Goal: Information Seeking & Learning: Learn about a topic

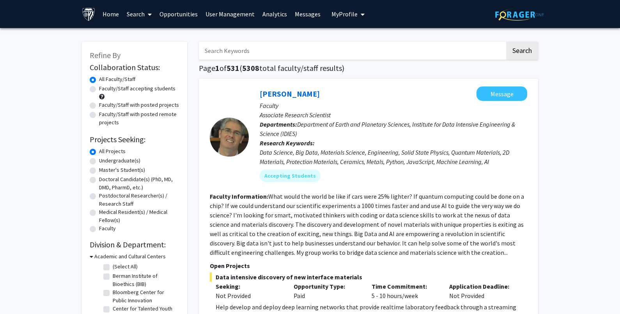
click at [273, 49] on input "Search Keywords" at bounding box center [352, 51] width 306 height 18
type input "pancreatic"
click at [506, 42] on button "Search" at bounding box center [522, 51] width 32 height 18
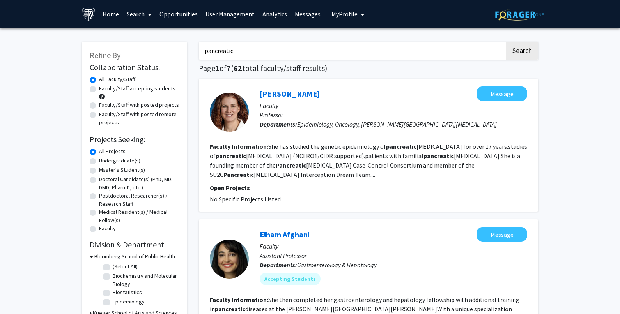
click at [128, 89] on label "Faculty/Staff accepting students" at bounding box center [137, 89] width 76 height 8
click at [104, 89] on input "Faculty/Staff accepting students" at bounding box center [101, 87] width 5 height 5
radio input "true"
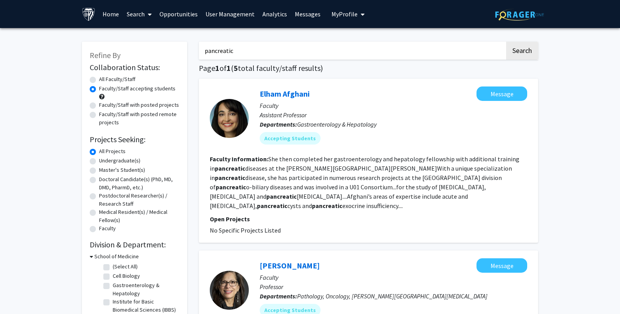
drag, startPoint x: 275, startPoint y: 57, endPoint x: 129, endPoint y: 46, distance: 145.8
paste input "[PERSON_NAME]"
type input "[PERSON_NAME]"
click at [517, 50] on button "Search" at bounding box center [522, 51] width 32 height 18
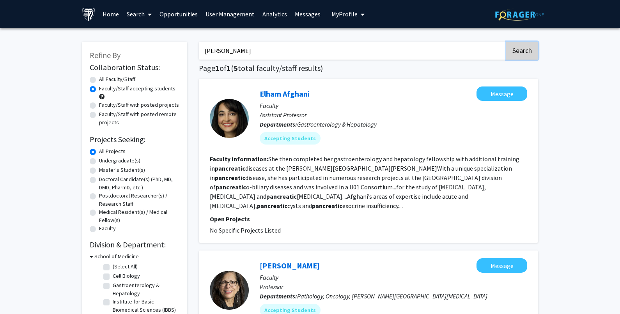
radio input "true"
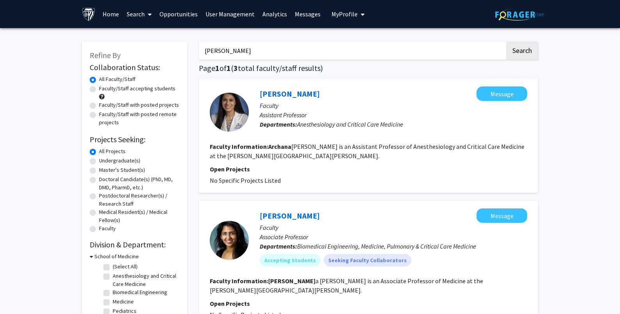
drag, startPoint x: 228, startPoint y: 51, endPoint x: 172, endPoint y: 50, distance: 56.9
click at [172, 50] on div "Refine By Collaboration Status: Collaboration Status All Faculty/Staff Collabor…" at bounding box center [310, 269] width 468 height 470
type input "[PERSON_NAME]"
click at [506, 42] on button "Search" at bounding box center [522, 51] width 32 height 18
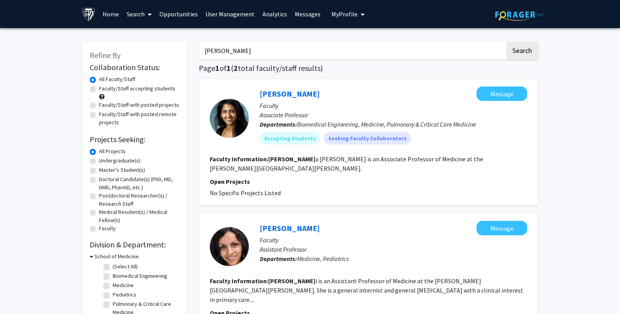
click at [232, 13] on link "User Management" at bounding box center [230, 13] width 57 height 27
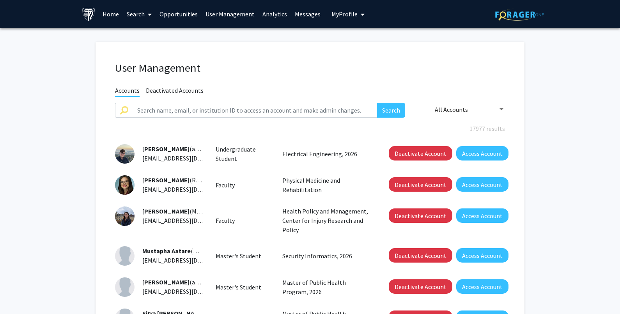
click at [185, 89] on span "Deactivated Accounts" at bounding box center [175, 92] width 58 height 10
click at [204, 118] on div "Search" at bounding box center [259, 116] width 301 height 26
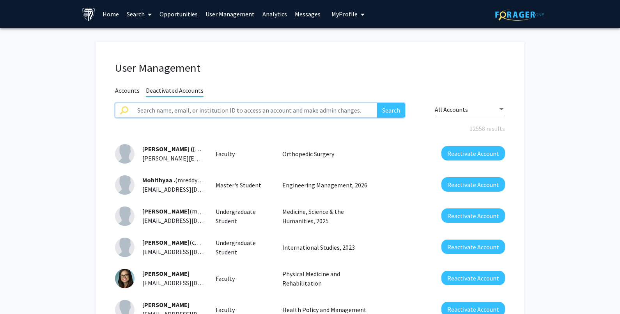
click at [206, 113] on input "text" at bounding box center [255, 110] width 244 height 15
paste input "[PERSON_NAME]"
type input "[PERSON_NAME]"
click at [386, 112] on button "Search" at bounding box center [391, 110] width 28 height 15
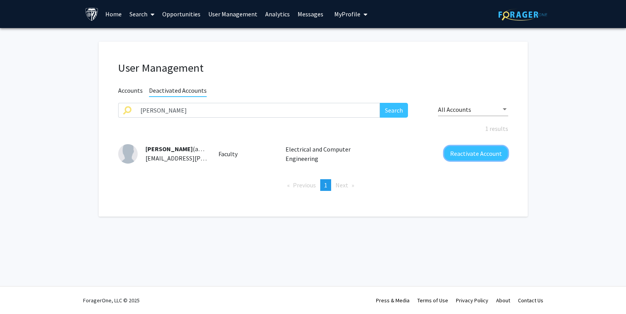
drag, startPoint x: 477, startPoint y: 150, endPoint x: 427, endPoint y: 150, distance: 50.3
click at [478, 150] on button "Reactivate Account" at bounding box center [476, 153] width 64 height 14
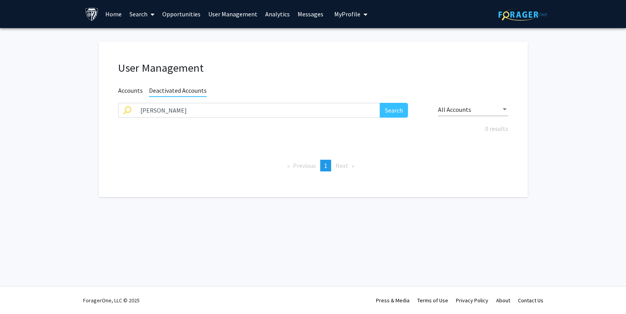
click at [131, 90] on span "Accounts" at bounding box center [130, 92] width 25 height 10
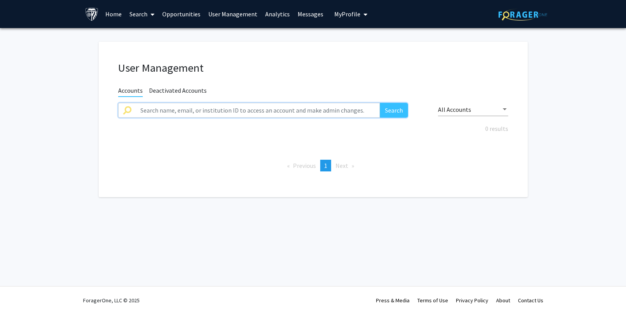
click at [167, 112] on input "text" at bounding box center [258, 110] width 244 height 15
paste input "[PERSON_NAME]"
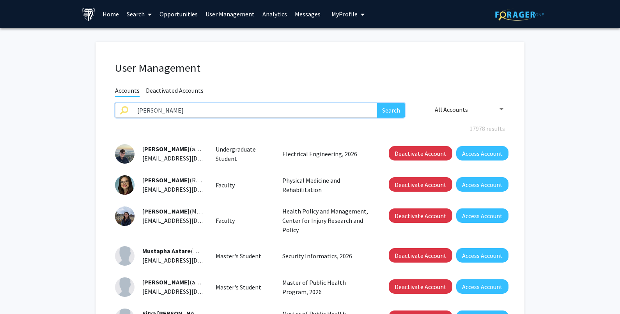
type input "[PERSON_NAME]"
click at [383, 113] on button "Search" at bounding box center [391, 110] width 28 height 15
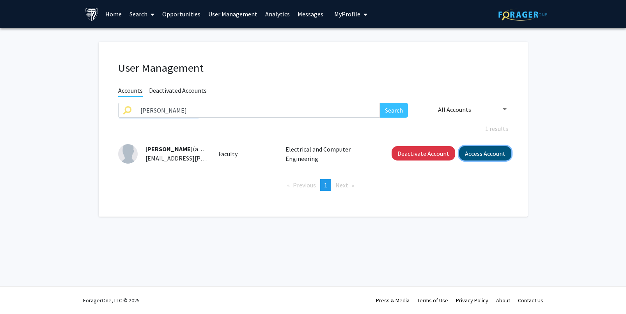
click at [484, 150] on button "Access Account" at bounding box center [485, 153] width 52 height 14
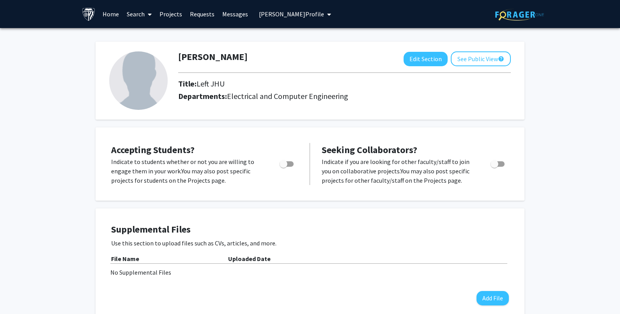
click at [324, 11] on span "[PERSON_NAME] Profile" at bounding box center [291, 14] width 65 height 8
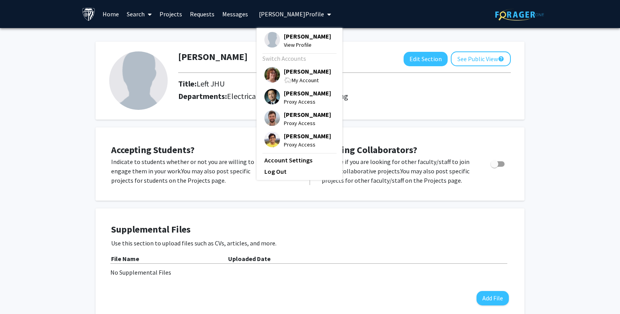
click at [306, 76] on span "[PERSON_NAME]" at bounding box center [307, 71] width 47 height 9
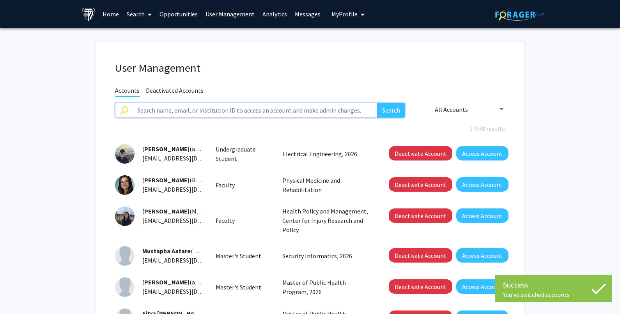
click at [172, 107] on input "text" at bounding box center [255, 110] width 244 height 15
paste input "[PERSON_NAME]"
type input "[PERSON_NAME]"
click at [396, 106] on button "Search" at bounding box center [391, 110] width 28 height 15
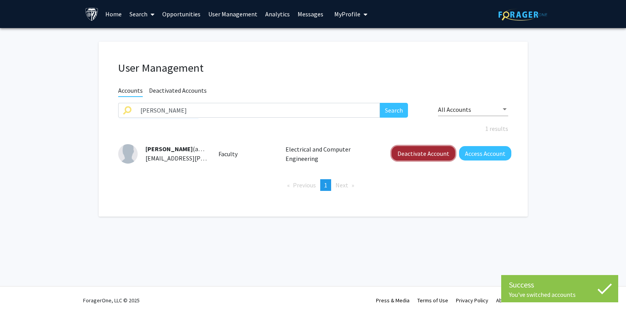
click at [423, 154] on button "Deactivate Account" at bounding box center [423, 153] width 64 height 14
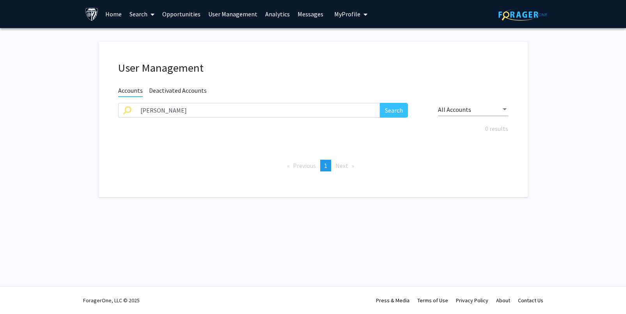
click at [152, 12] on icon at bounding box center [152, 14] width 4 height 6
click at [162, 35] on span "Faculty/Staff" at bounding box center [154, 36] width 57 height 16
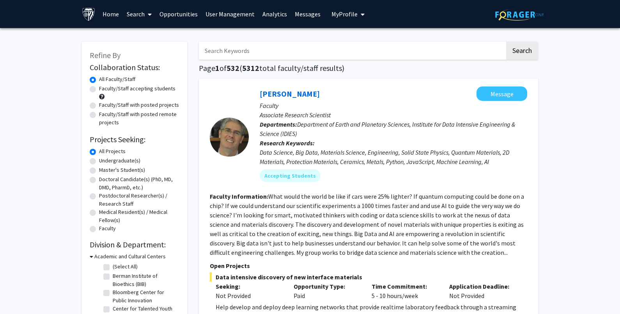
click at [229, 53] on input "Search Keywords" at bounding box center [352, 51] width 306 height 18
paste input "[PERSON_NAME]"
click at [527, 50] on button "Search" at bounding box center [522, 51] width 32 height 18
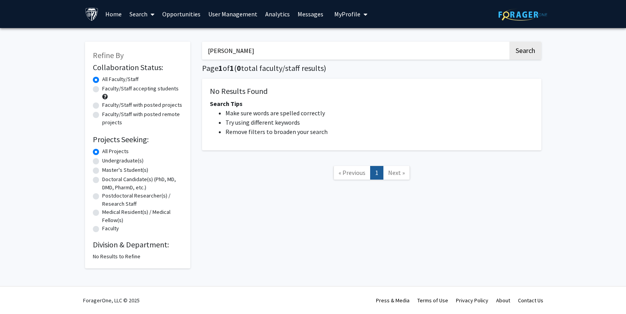
drag, startPoint x: 223, startPoint y: 50, endPoint x: 168, endPoint y: 52, distance: 55.0
click at [168, 52] on div "Refine By Collaboration Status: Collaboration Status All Faculty/Staff Collabor…" at bounding box center [313, 151] width 468 height 235
click at [509, 42] on button "Search" at bounding box center [525, 51] width 32 height 18
drag, startPoint x: 247, startPoint y: 46, endPoint x: 149, endPoint y: 51, distance: 97.9
click at [149, 51] on div "Refine By Collaboration Status: Collaboration Status All Faculty/Staff Collabor…" at bounding box center [313, 151] width 468 height 235
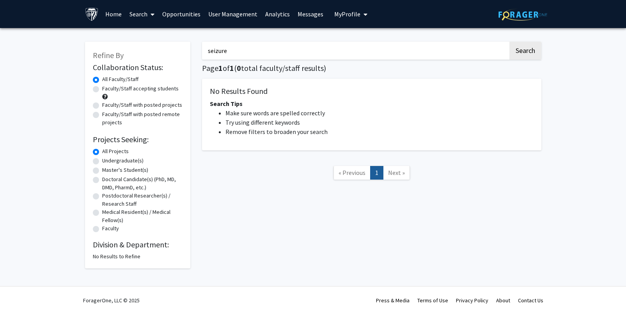
type input "seizure"
click at [509, 42] on button "Search" at bounding box center [525, 51] width 32 height 18
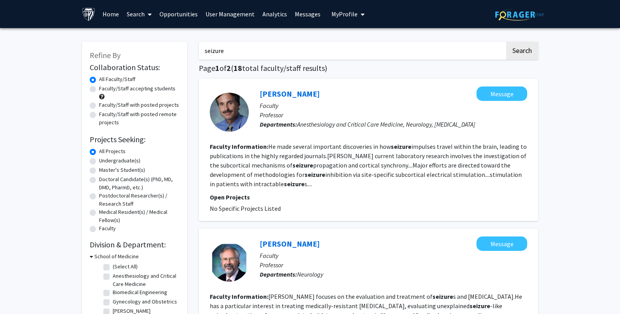
click at [145, 88] on label "Faculty/Staff accepting students" at bounding box center [137, 89] width 76 height 8
click at [104, 88] on input "Faculty/Staff accepting students" at bounding box center [101, 87] width 5 height 5
radio input "true"
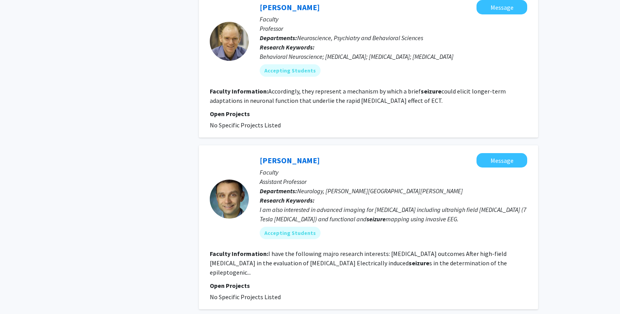
scroll to position [429, 0]
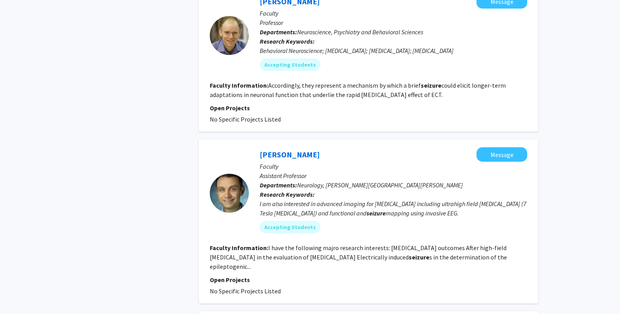
drag, startPoint x: 259, startPoint y: 161, endPoint x: 322, endPoint y: 158, distance: 62.8
click at [322, 158] on div "[PERSON_NAME] Message Faculty Assistant Professor Departments: Neurology, [PERS…" at bounding box center [388, 193] width 278 height 92
copy link "[PERSON_NAME]"
click at [292, 159] on link "[PERSON_NAME]" at bounding box center [290, 155] width 60 height 10
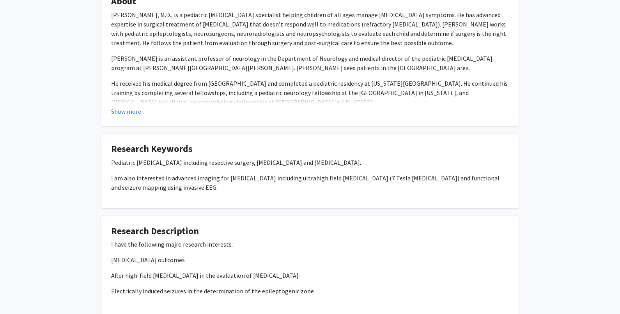
scroll to position [156, 0]
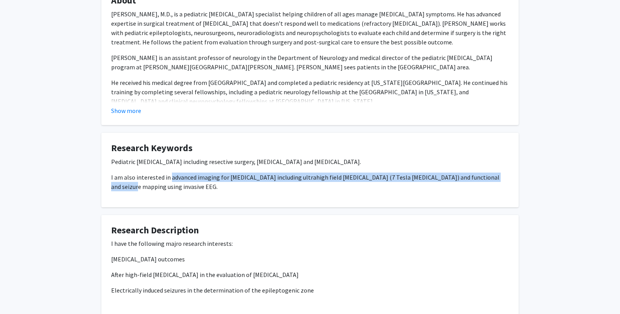
drag, startPoint x: 170, startPoint y: 179, endPoint x: 499, endPoint y: 185, distance: 328.7
click at [499, 185] on div "Pediatric [MEDICAL_DATA] including resective surgery, [MEDICAL_DATA] and [MEDIC…" at bounding box center [310, 177] width 398 height 41
copy p "advanced imaging for [MEDICAL_DATA] including ultrahigh field [MEDICAL_DATA] (7…"
click at [471, 131] on div "[PERSON_NAME] Message Titles: Assistant Professor [PERSON_NAME]: [GEOGRAPHIC_DA…" at bounding box center [310, 131] width 429 height 506
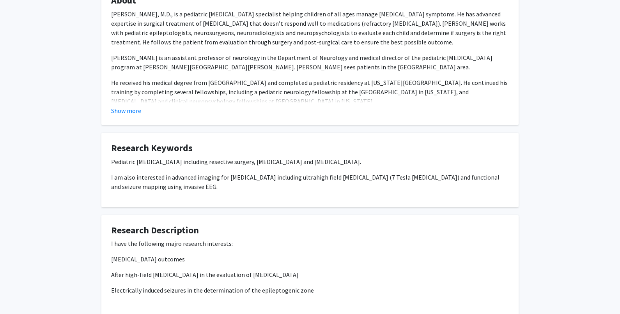
drag, startPoint x: 205, startPoint y: 162, endPoint x: 344, endPoint y: 163, distance: 139.2
click at [344, 163] on p "Pediatric [MEDICAL_DATA] including resective surgery, [MEDICAL_DATA] and [MEDIC…" at bounding box center [310, 161] width 398 height 9
copy p "resective surgery, [MEDICAL_DATA] and [MEDICAL_DATA]"
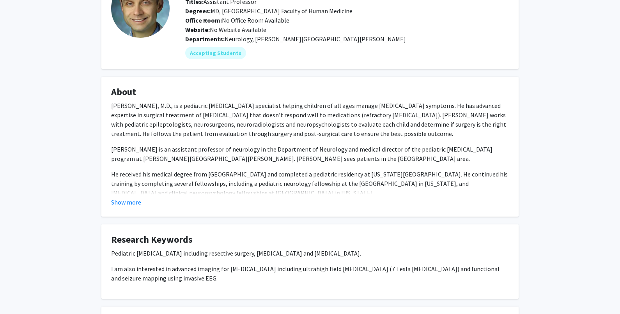
scroll to position [0, 0]
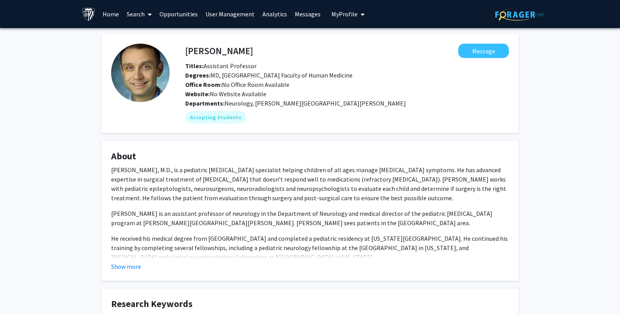
click at [149, 14] on icon at bounding box center [150, 14] width 4 height 6
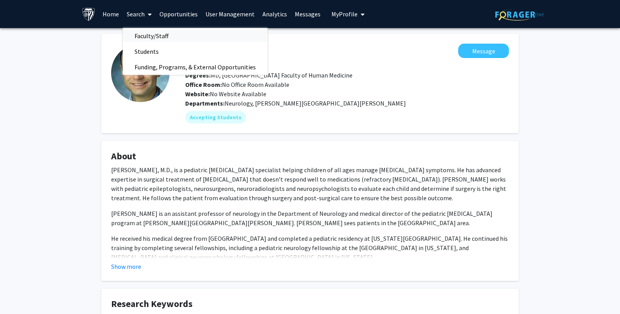
click at [144, 36] on span "Faculty/Staff" at bounding box center [151, 36] width 57 height 16
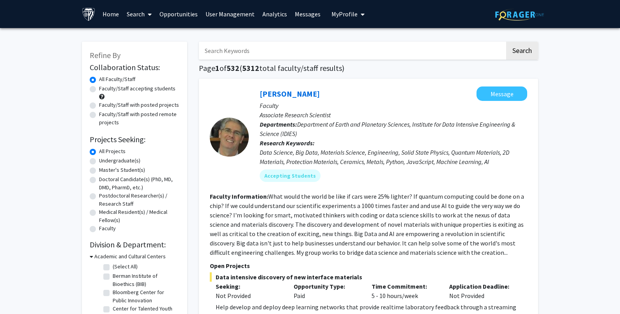
click at [231, 42] on input "Search Keywords" at bounding box center [352, 51] width 306 height 18
paste input "magnesium alloys"
type input "magnesium alloys"
click at [527, 48] on button "Search" at bounding box center [522, 51] width 32 height 18
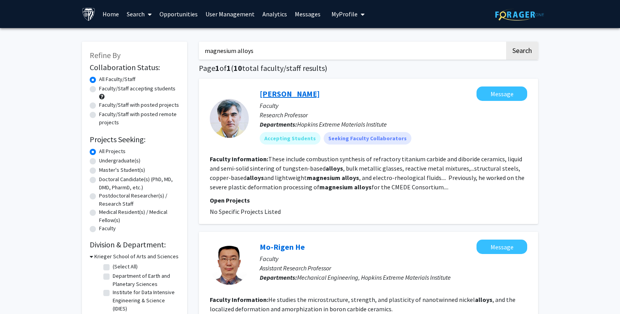
click at [292, 94] on link "[PERSON_NAME]" at bounding box center [290, 94] width 60 height 10
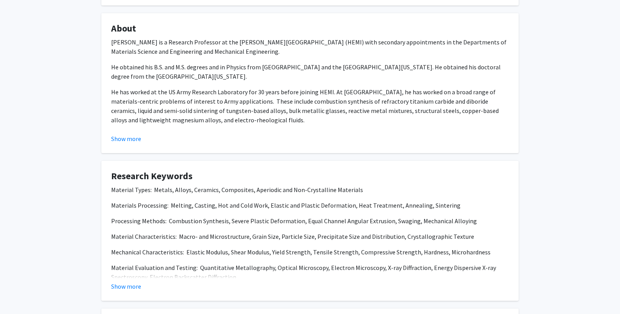
scroll to position [156, 0]
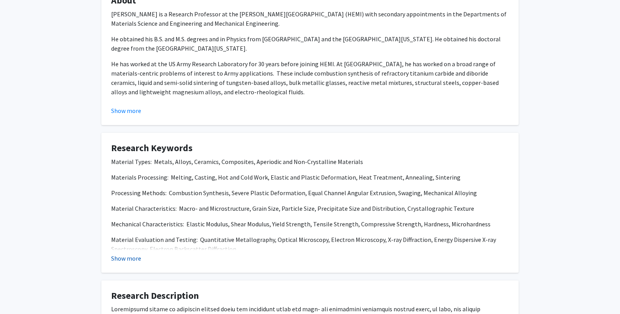
click at [134, 261] on button "Show more" at bounding box center [126, 258] width 30 height 9
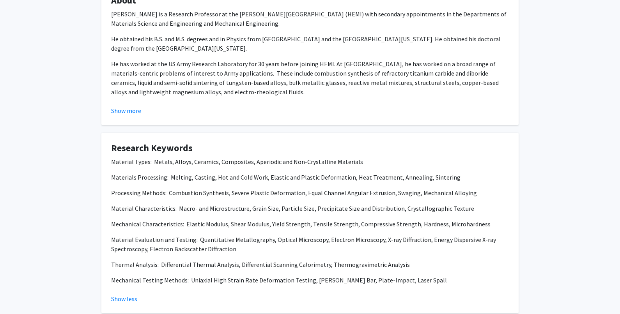
drag, startPoint x: 556, startPoint y: 92, endPoint x: 535, endPoint y: 96, distance: 20.9
click at [556, 92] on div "[PERSON_NAME] Message Titles: Research Professor Degrees: Ph.D Office Room: [PE…" at bounding box center [310, 286] width 620 height 828
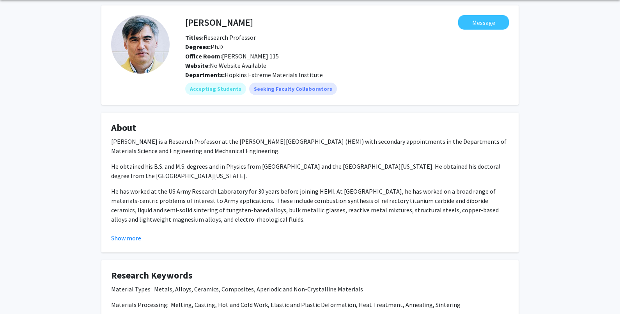
scroll to position [0, 0]
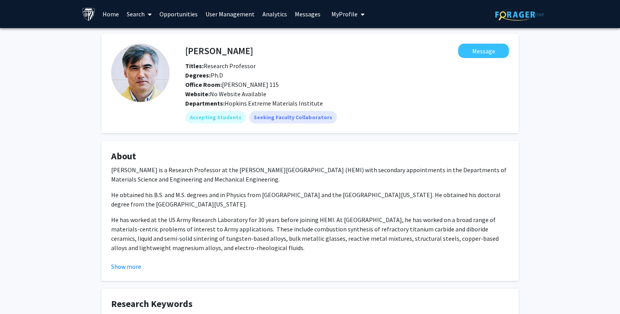
drag, startPoint x: 188, startPoint y: 46, endPoint x: 240, endPoint y: 46, distance: 52.2
click at [240, 46] on h4 "[PERSON_NAME]" at bounding box center [219, 51] width 68 height 14
drag, startPoint x: 182, startPoint y: 45, endPoint x: 232, endPoint y: 46, distance: 49.9
click at [232, 46] on div "[PERSON_NAME] Message" at bounding box center [346, 51] width 335 height 14
drag, startPoint x: 277, startPoint y: 48, endPoint x: 265, endPoint y: 51, distance: 12.1
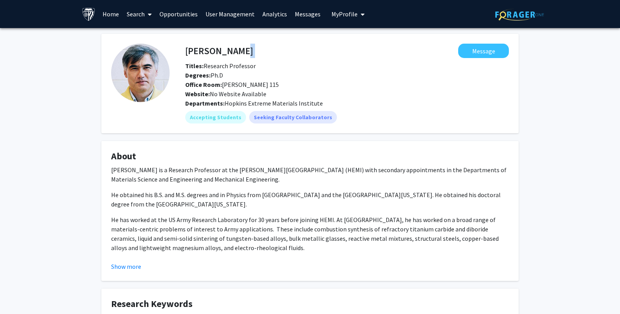
click at [278, 48] on fg-popover "Message" at bounding box center [381, 51] width 256 height 14
drag, startPoint x: 186, startPoint y: 48, endPoint x: 264, endPoint y: 48, distance: 78.0
click at [264, 48] on div "[PERSON_NAME] Message" at bounding box center [346, 51] width 335 height 14
copy h4 "[PERSON_NAME]"
click at [134, 14] on link "Search" at bounding box center [139, 13] width 33 height 27
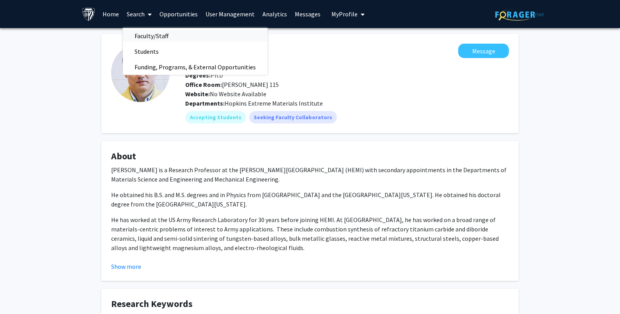
click at [146, 33] on span "Faculty/Staff" at bounding box center [151, 36] width 57 height 16
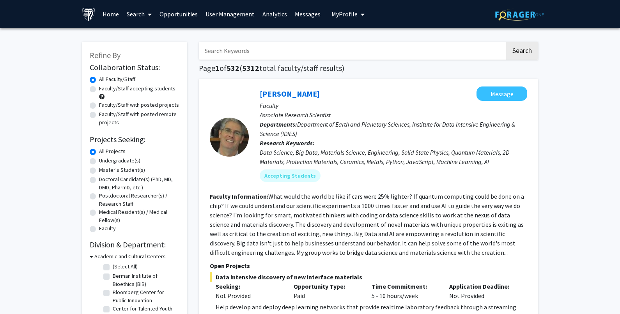
click at [294, 56] on input "Search Keywords" at bounding box center [352, 51] width 306 height 18
click at [237, 51] on input "Search Keywords" at bounding box center [352, 51] width 306 height 18
click at [220, 50] on input "Search Keywords" at bounding box center [352, 51] width 306 height 18
type input "[MEDICAL_DATA]"
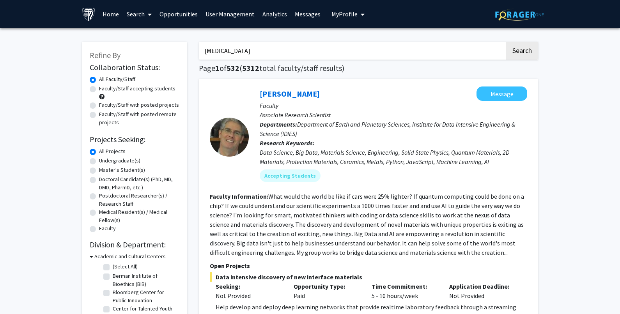
click at [506, 42] on button "Search" at bounding box center [522, 51] width 32 height 18
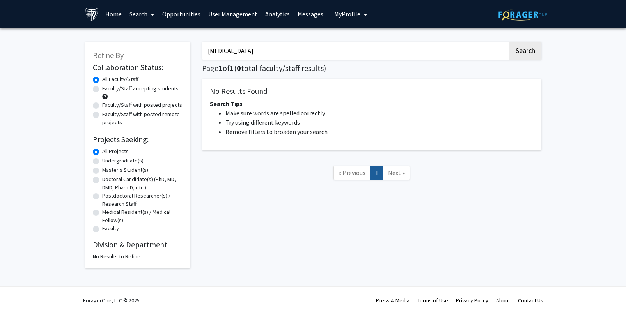
click at [154, 16] on icon at bounding box center [152, 14] width 4 height 6
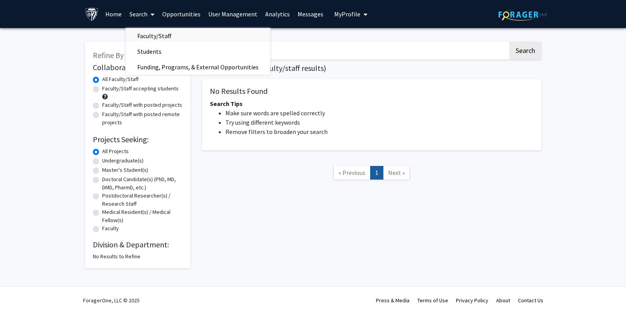
click at [149, 31] on span "Faculty/Staff" at bounding box center [154, 36] width 57 height 16
